Goal: Task Accomplishment & Management: Manage account settings

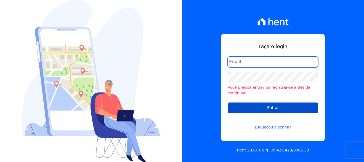
type input "[PERSON_NAME][EMAIL_ADDRESS][DOMAIN_NAME]"
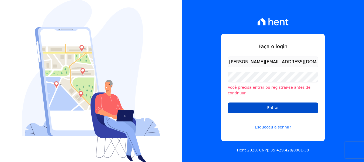
click at [258, 108] on input "Entrar" at bounding box center [273, 107] width 91 height 11
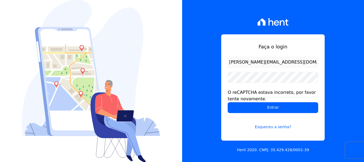
click at [258, 107] on input "Entrar" at bounding box center [273, 107] width 91 height 11
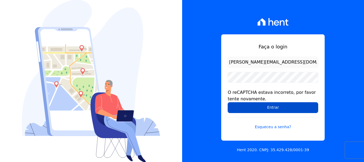
click at [258, 107] on input "Entrar" at bounding box center [273, 107] width 91 height 11
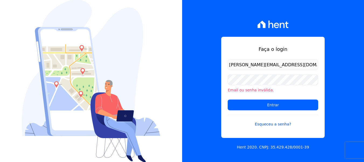
click at [261, 123] on link "Esqueceu a senha?" at bounding box center [273, 120] width 91 height 12
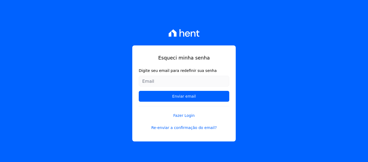
click at [145, 81] on input "Digite seu email para redefinir sua senha" at bounding box center [184, 81] width 91 height 11
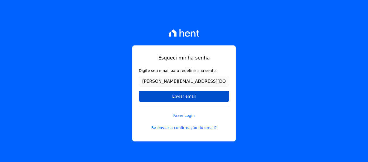
type input "[PERSON_NAME][EMAIL_ADDRESS][DOMAIN_NAME]"
click at [149, 95] on input "Enviar email" at bounding box center [184, 96] width 91 height 11
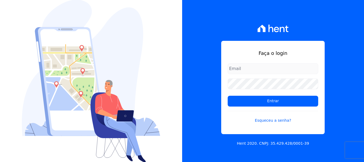
click at [175, 96] on div at bounding box center [91, 81] width 182 height 162
type input "[PERSON_NAME][EMAIL_ADDRESS][DOMAIN_NAME]"
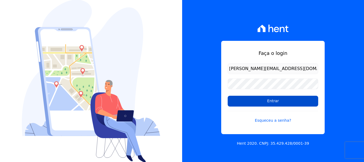
click at [244, 103] on input "Entrar" at bounding box center [273, 100] width 91 height 11
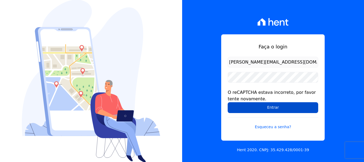
click at [258, 108] on input "Entrar" at bounding box center [273, 107] width 91 height 11
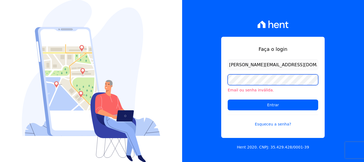
click at [183, 79] on div "Faça o login [PERSON_NAME][EMAIL_ADDRESS][DOMAIN_NAME] Email ou senha inválida.…" at bounding box center [273, 81] width 182 height 162
click at [228, 99] on input "Entrar" at bounding box center [273, 104] width 91 height 11
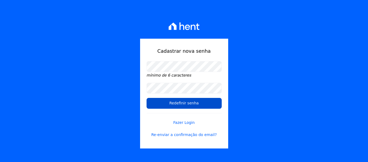
click at [156, 104] on input "Redefinir senha" at bounding box center [184, 103] width 75 height 11
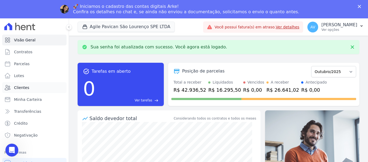
click at [29, 82] on link "Clientes" at bounding box center [34, 87] width 64 height 11
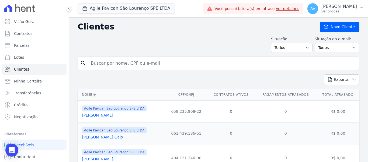
click at [114, 9] on button "Agile Pavican São Lourenço SPE LTDA" at bounding box center [126, 8] width 97 height 10
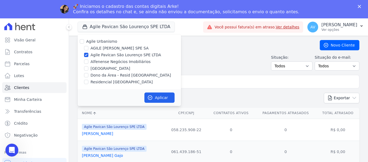
click at [87, 36] on div "Agile Urbanismo AGILE ELOI MENDES SPE SA Agile Pavican São Lourenço SPE LTDA Al…" at bounding box center [130, 61] width 104 height 55
click at [86, 53] on input "Agile Pavican São Lourenço SPE LTDA" at bounding box center [86, 55] width 4 height 4
checkbox input "false"
click at [88, 81] on input "Residencial [GEOGRAPHIC_DATA]" at bounding box center [86, 82] width 4 height 4
checkbox input "true"
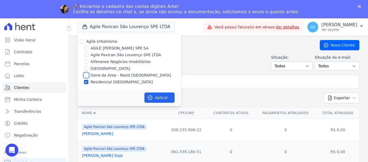
click at [88, 76] on input "Dono da Área - Resid [GEOGRAPHIC_DATA]" at bounding box center [86, 75] width 4 height 4
checkbox input "true"
click at [153, 97] on button "Aplicar" at bounding box center [160, 97] width 30 height 10
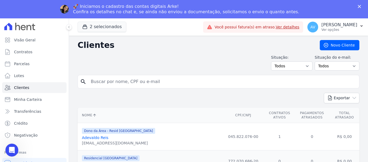
click at [159, 84] on input "search" at bounding box center [223, 81] width 270 height 11
type input "guilherme"
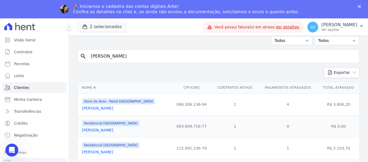
scroll to position [43, 0]
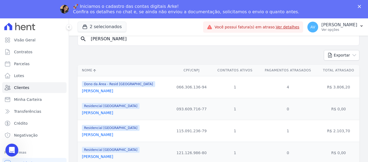
click at [113, 134] on link "[PERSON_NAME]" at bounding box center [97, 134] width 31 height 4
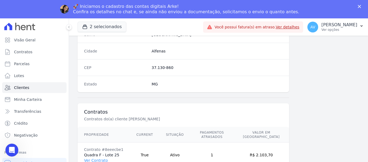
scroll to position [343, 0]
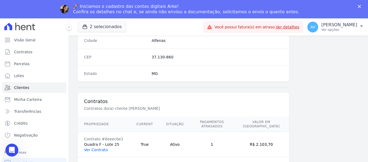
click at [94, 147] on link "Ver Contrato" at bounding box center [96, 149] width 24 height 4
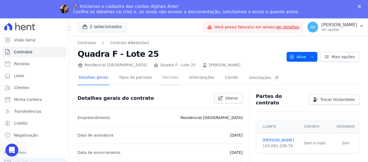
click at [163, 77] on link "Parcelas" at bounding box center [171, 78] width 18 height 14
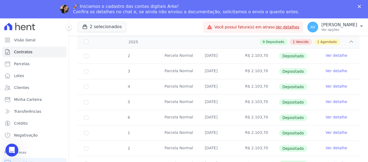
scroll to position [175, 0]
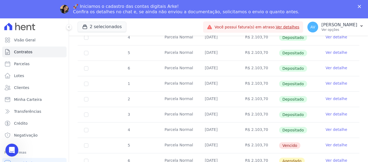
click at [326, 142] on link "Ver detalhe" at bounding box center [337, 144] width 22 height 5
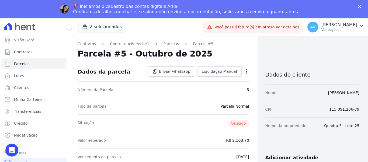
click at [244, 71] on icon "button" at bounding box center [246, 71] width 5 height 5
click at [238, 80] on link "Alterar" at bounding box center [223, 79] width 47 height 10
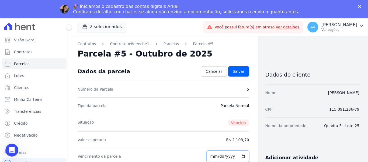
click at [212, 156] on input "2025-10-13" at bounding box center [228, 155] width 43 height 11
type input "2025-10-15"
click at [238, 73] on span "Salvar" at bounding box center [239, 71] width 12 height 5
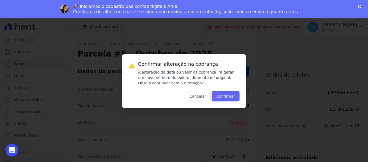
click at [224, 98] on button "Confirmar" at bounding box center [226, 96] width 28 height 10
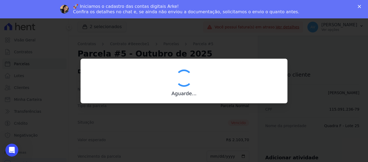
type input "00190000090335103300000682715172712330000210370"
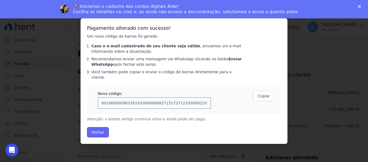
click at [95, 127] on button "Fechar" at bounding box center [98, 132] width 22 height 10
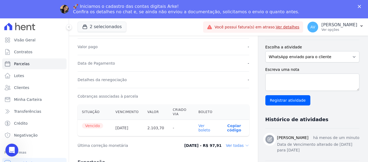
click at [200, 128] on link "Ver boleto" at bounding box center [204, 127] width 12 height 9
